Goal: Task Accomplishment & Management: Use online tool/utility

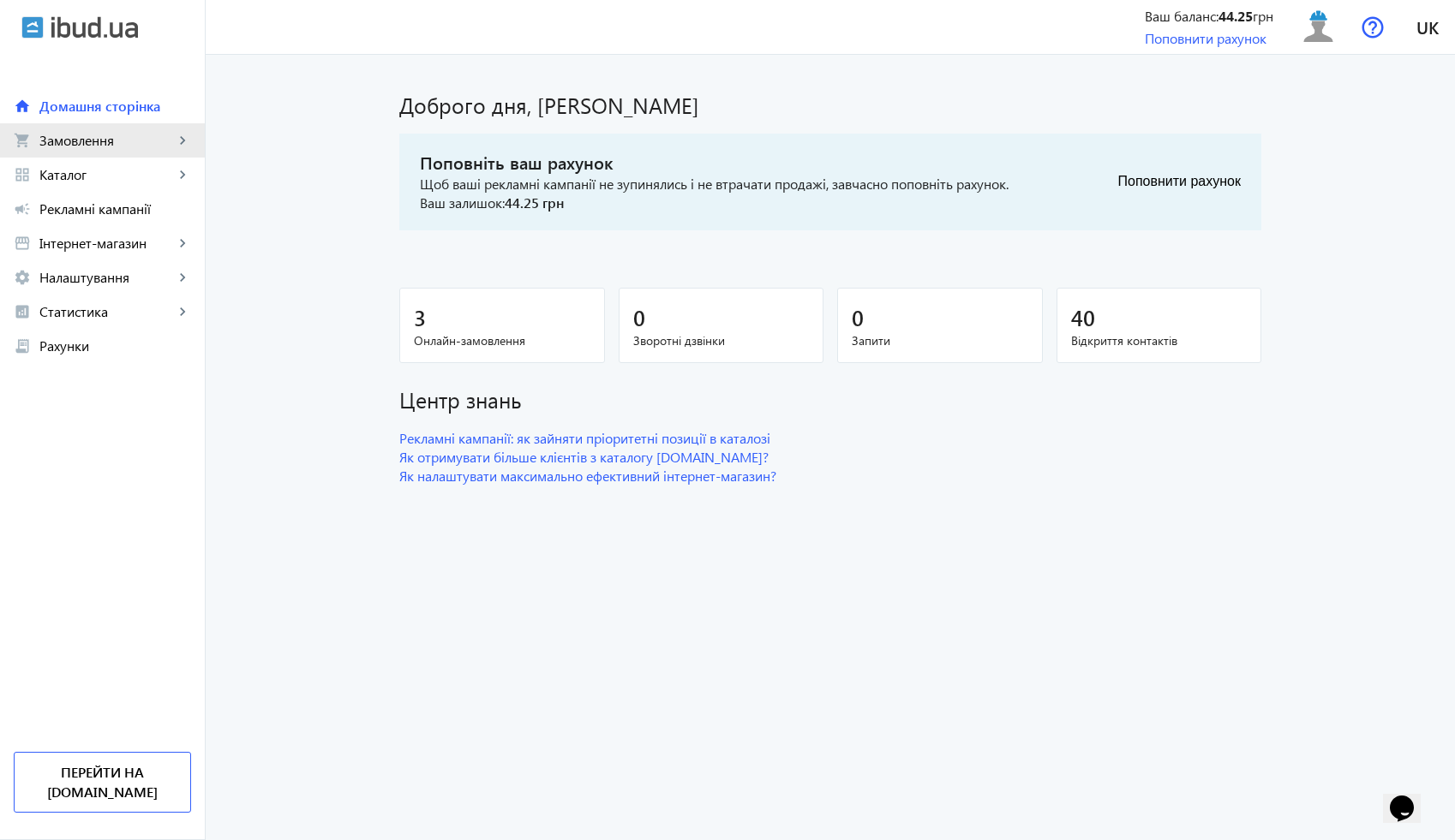
click at [126, 152] on link "shopping_cart Замовлення keyboard_arrow_right" at bounding box center [102, 140] width 205 height 34
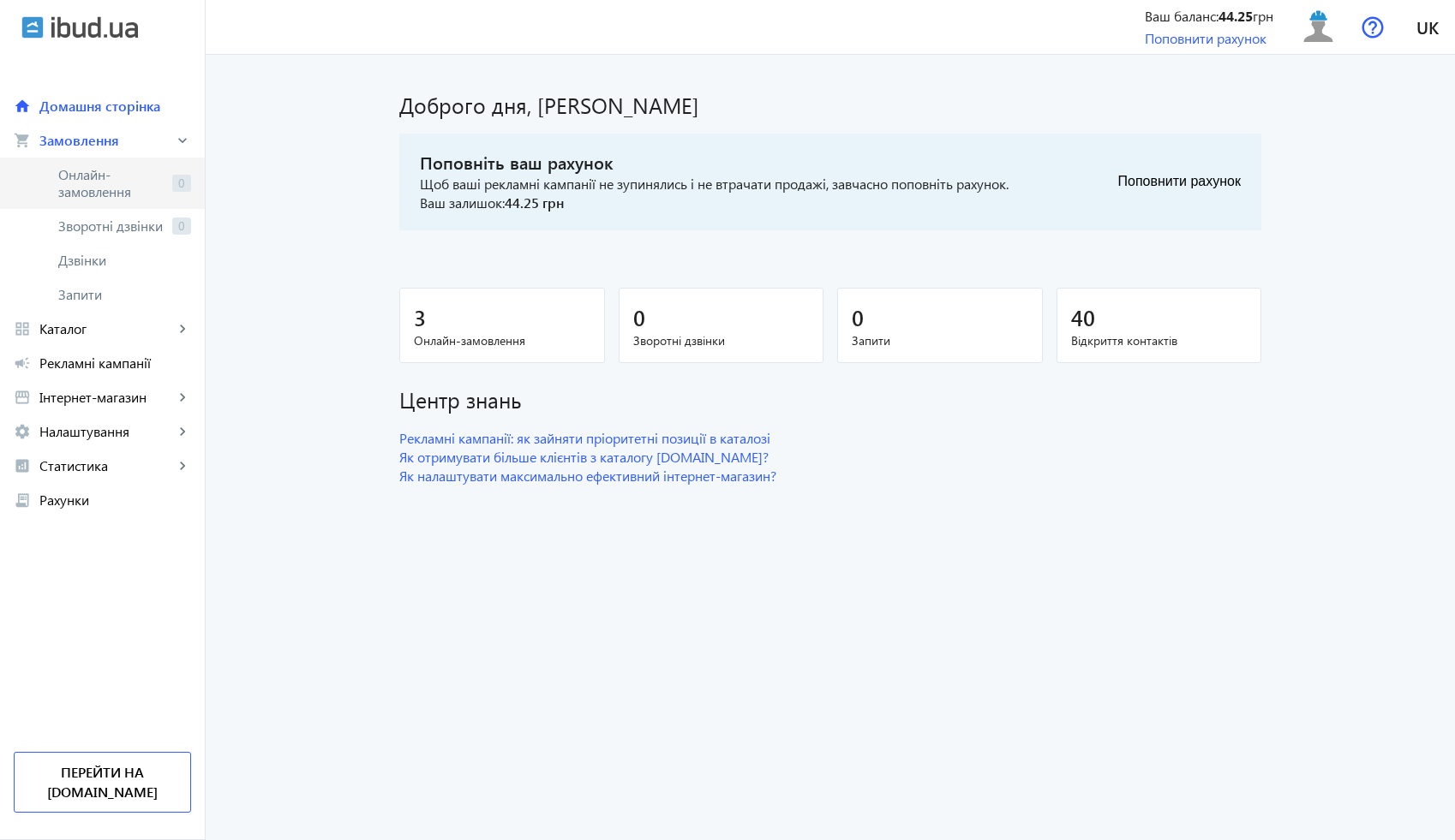
click at [118, 188] on span "Онлайн-замовлення" at bounding box center [111, 183] width 107 height 34
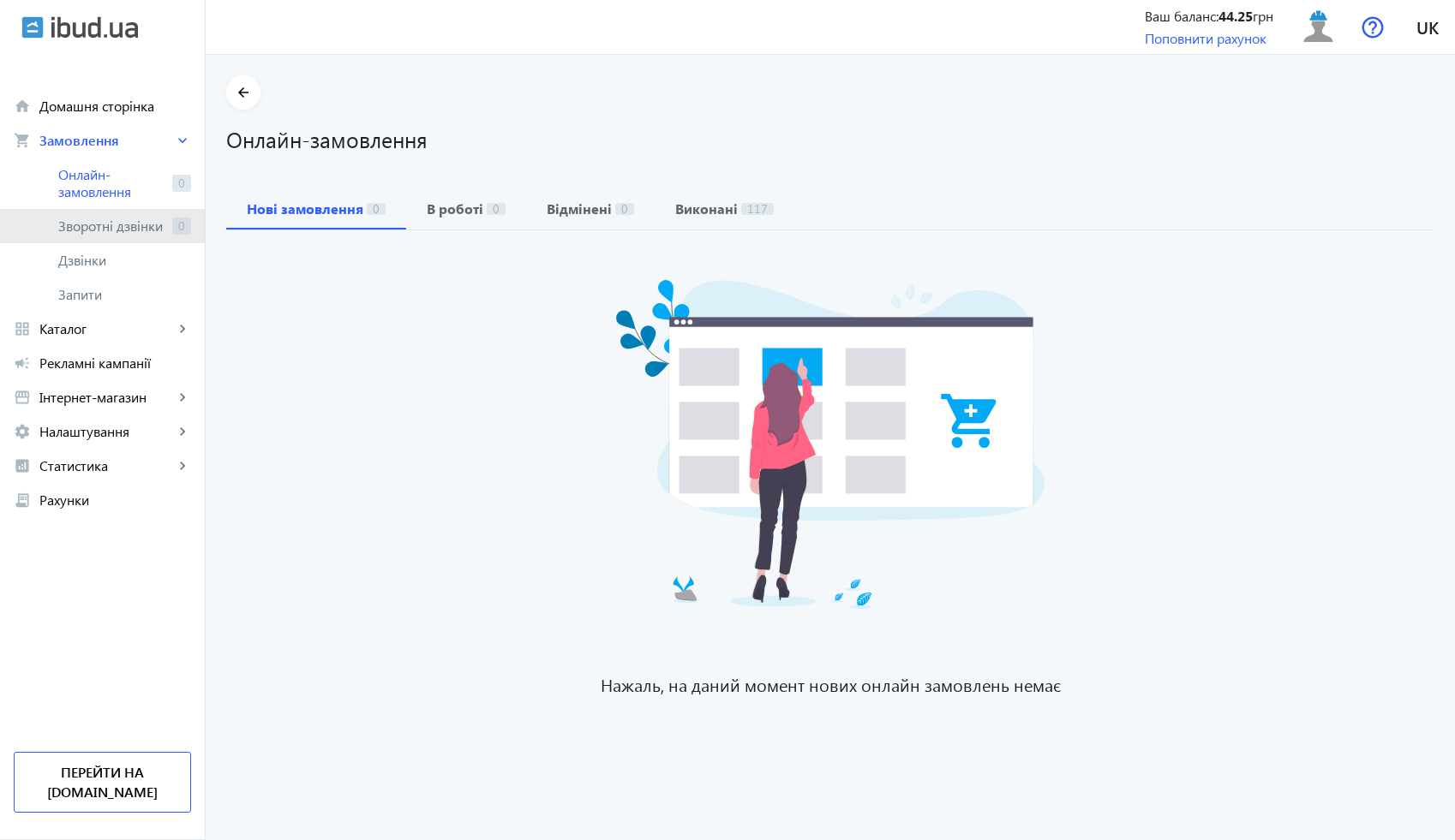
click at [115, 218] on span "Зворотні дзвінки" at bounding box center [111, 226] width 107 height 17
